Goal: Find specific page/section: Find specific page/section

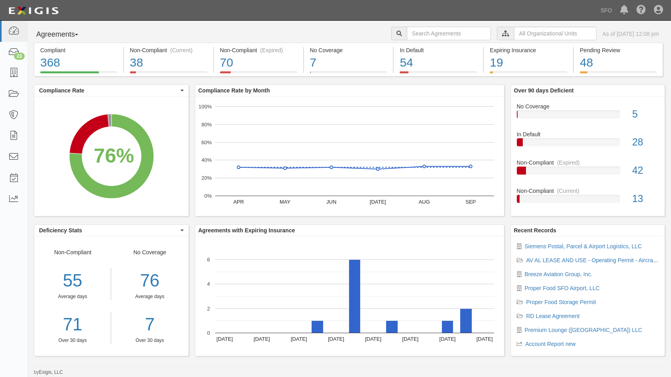
click at [72, 33] on button "Agreements" at bounding box center [64, 35] width 60 height 16
click at [72, 49] on link "Parties" at bounding box center [65, 51] width 63 height 10
click at [67, 33] on button "Agreements" at bounding box center [64, 35] width 60 height 16
click at [68, 55] on link "Parties" at bounding box center [65, 51] width 63 height 10
